Goal: Communication & Community: Answer question/provide support

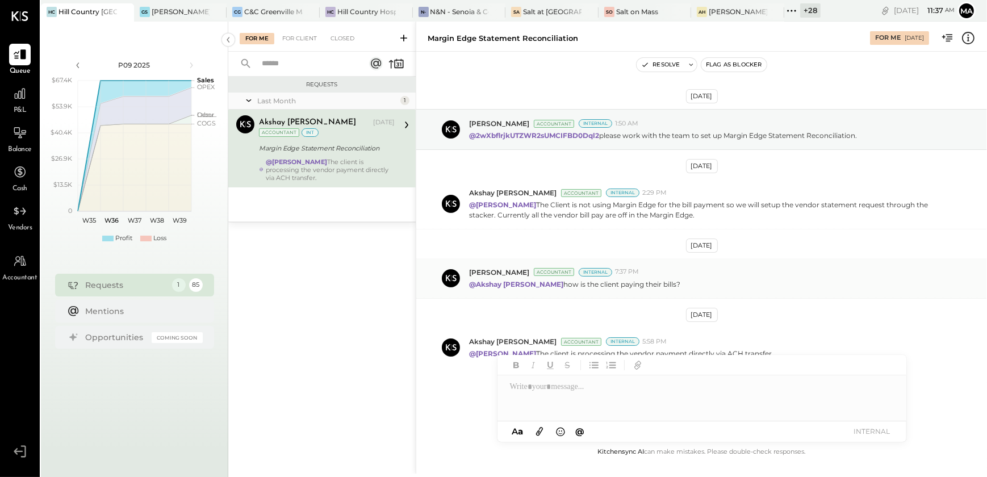
scroll to position [6, 0]
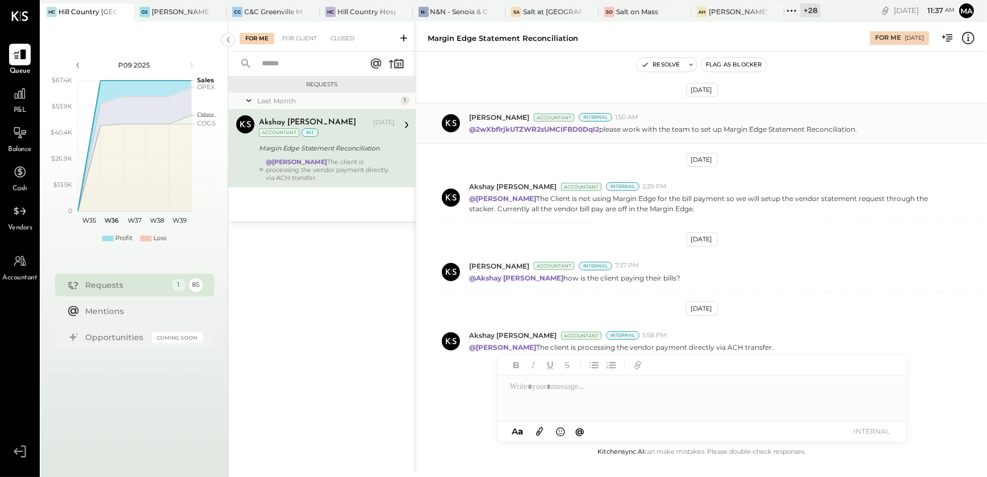
click at [510, 127] on strong "@2wXbflrjkUTZWR2sUMCIFBD0Dql2" at bounding box center [534, 129] width 130 height 9
copy p "2wXbflrjkUTZWR2sUMCIFBD0Dql2"
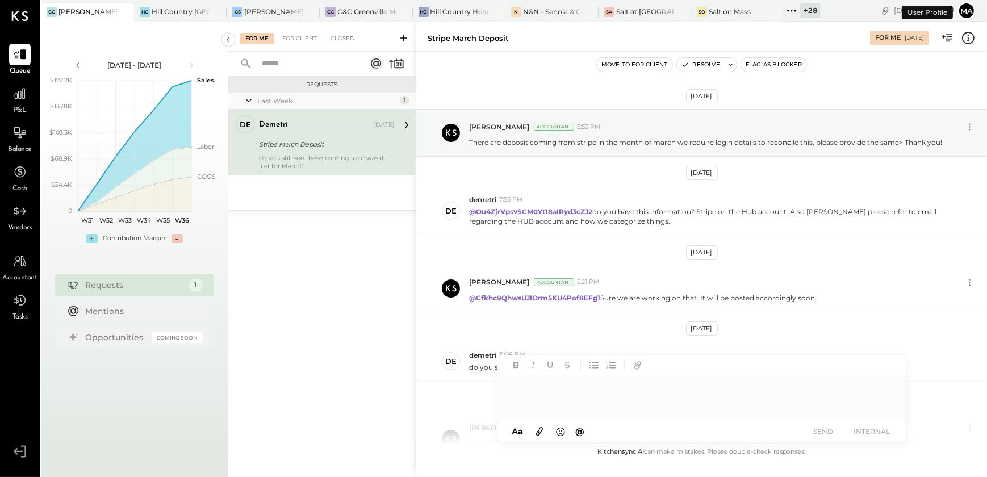
scroll to position [175, 0]
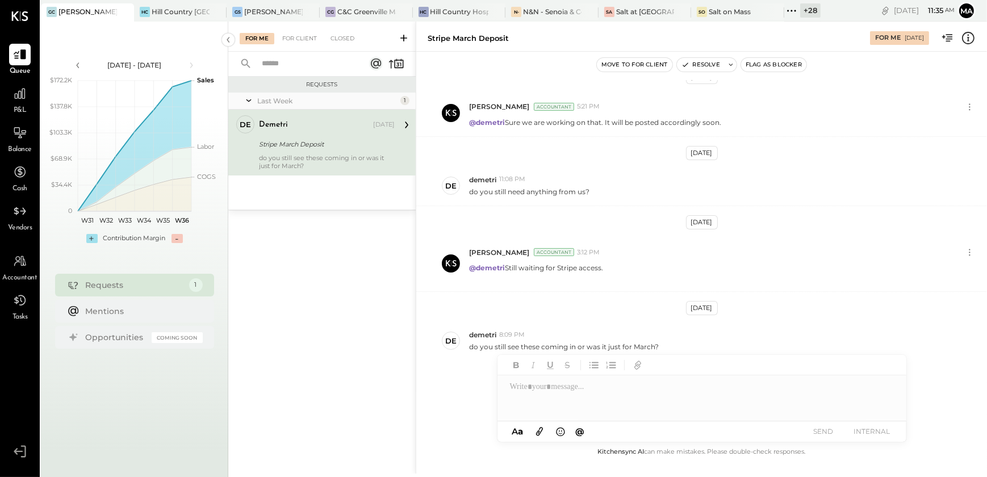
click at [512, 154] on div "Aug 7th, 2025 Margi Gandhi Accountant 3:53 PM There are deposit coming from str…" at bounding box center [701, 262] width 571 height 365
click at [586, 384] on div at bounding box center [701, 397] width 409 height 45
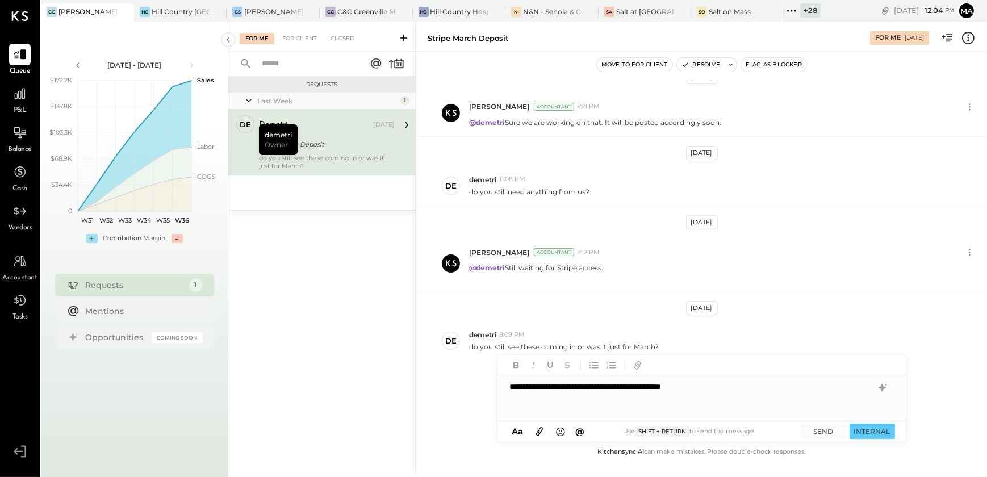
click at [540, 433] on icon at bounding box center [539, 432] width 7 height 9
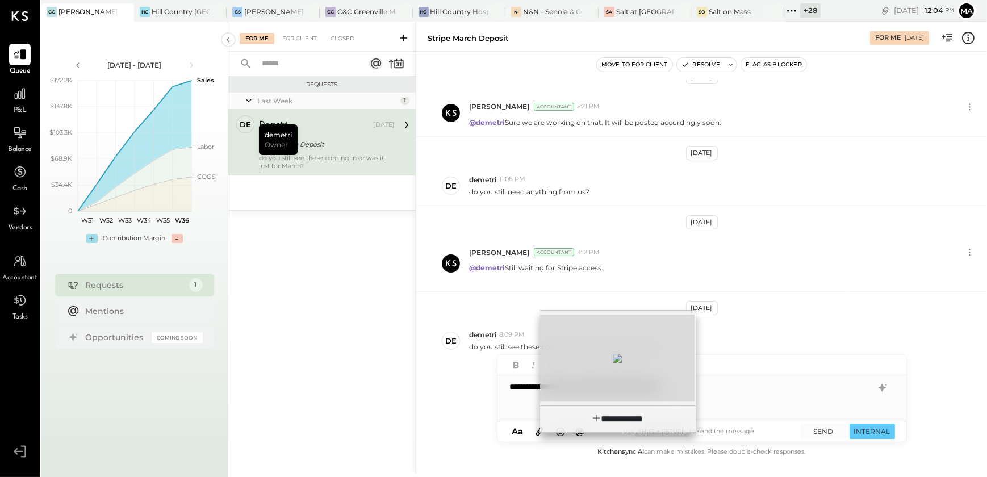
click at [609, 371] on div at bounding box center [617, 358] width 154 height 87
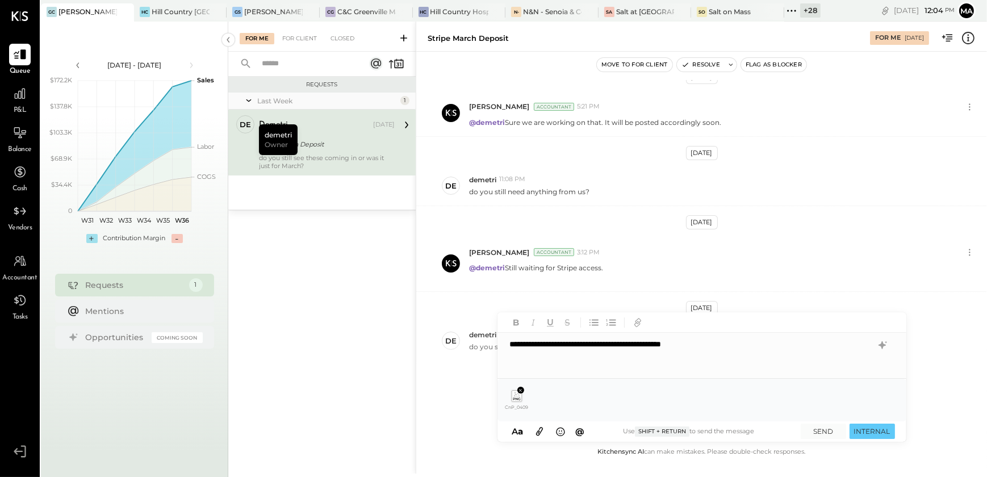
click at [793, 346] on div "**********" at bounding box center [701, 355] width 409 height 45
click at [823, 431] on button "SEND" at bounding box center [823, 431] width 45 height 15
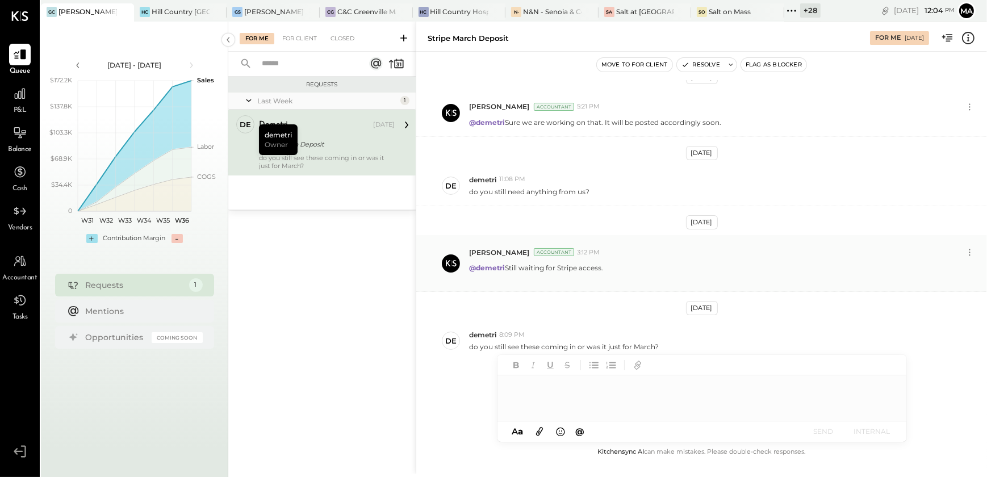
scroll to position [175, 0]
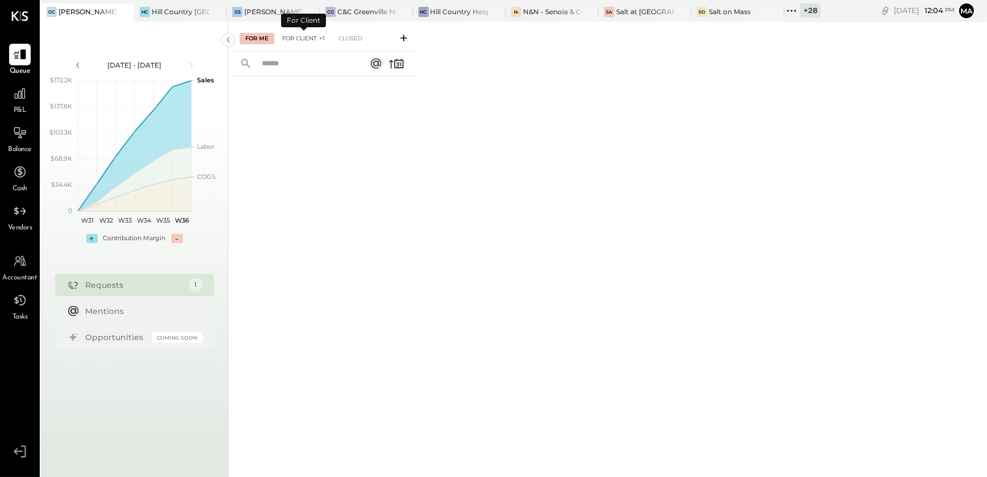
click at [298, 34] on div "For Client +1" at bounding box center [303, 38] width 54 height 11
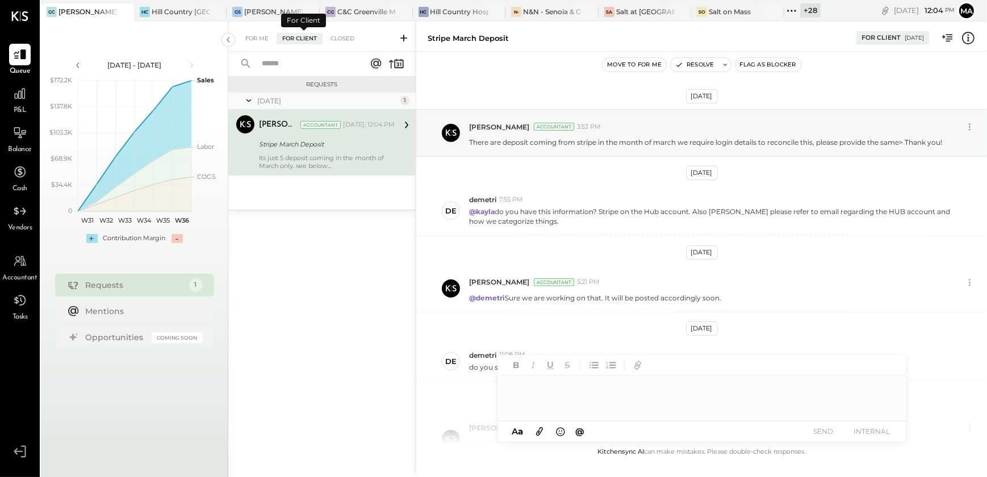
scroll to position [288, 0]
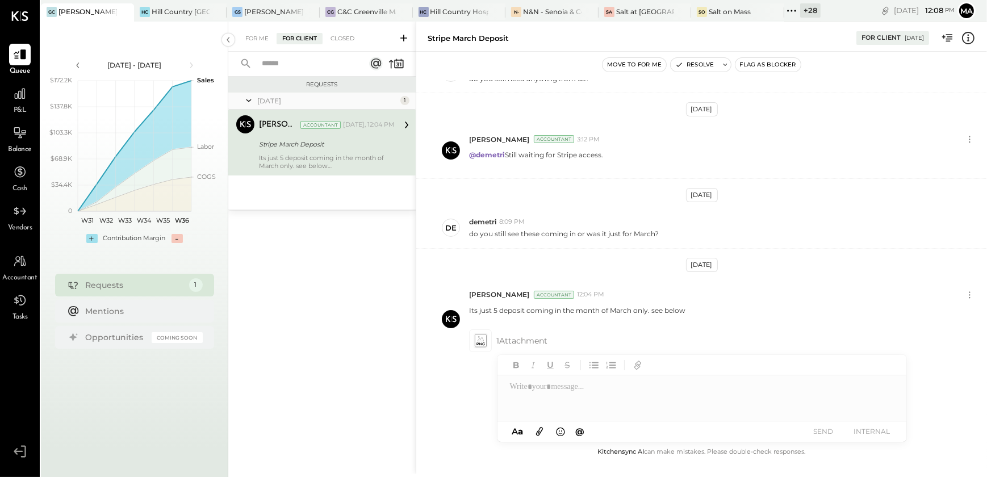
click at [958, 257] on div "Aug 7th, 2025 Margi Gandhi Accountant 3:53 PM There are deposit coming from str…" at bounding box center [701, 262] width 571 height 365
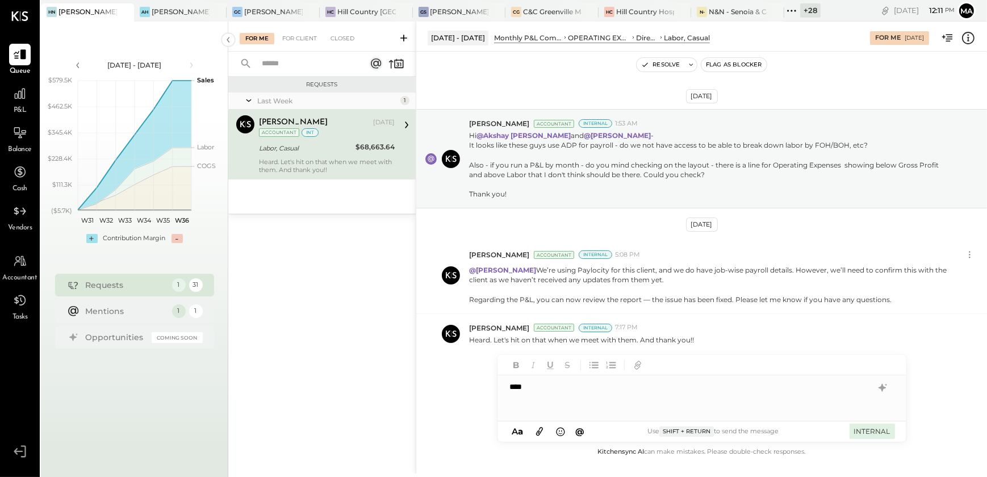
click at [863, 428] on button "INTERNAL" at bounding box center [871, 431] width 45 height 15
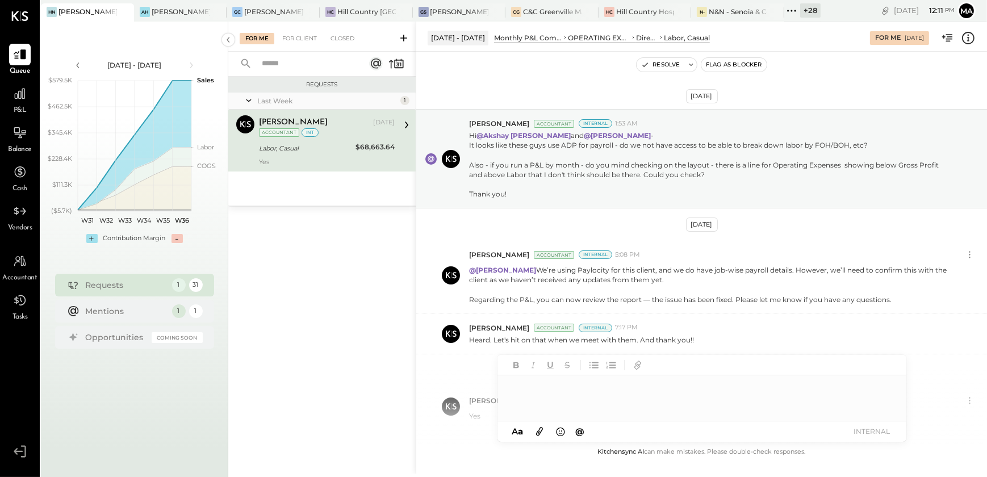
scroll to position [69, 0]
